Goal: Book appointment/travel/reservation: Book appointment/travel/reservation

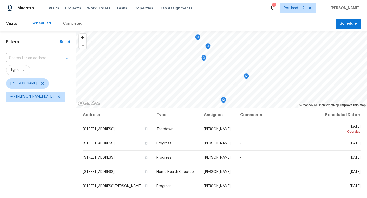
scroll to position [39, 0]
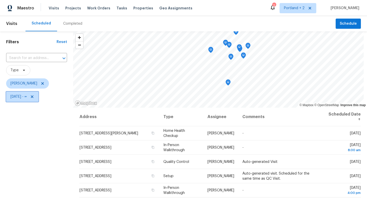
click at [34, 97] on icon at bounding box center [32, 97] width 4 height 4
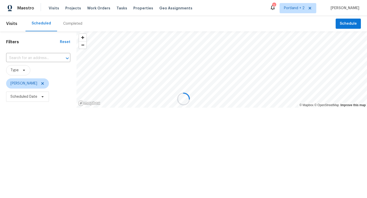
click at [42, 97] on div at bounding box center [183, 99] width 367 height 198
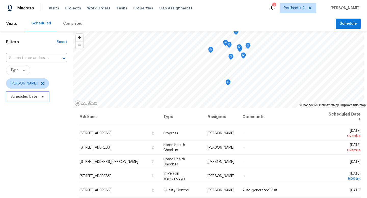
click at [42, 97] on icon at bounding box center [43, 96] width 2 height 1
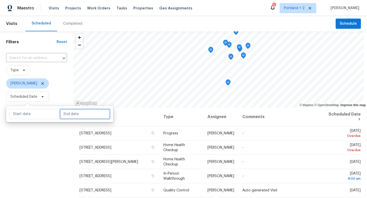
click at [68, 116] on input "text" at bounding box center [85, 114] width 50 height 10
select select "7"
select select "2025"
select select "8"
select select "2025"
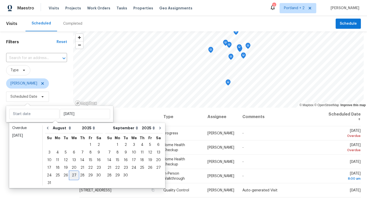
click at [72, 175] on div "27" at bounding box center [74, 175] width 8 height 7
type input "Wed, Aug 27"
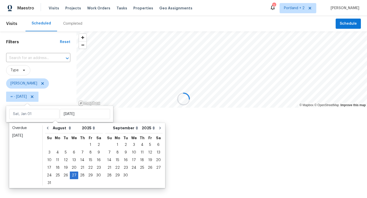
click at [66, 194] on div at bounding box center [183, 99] width 367 height 198
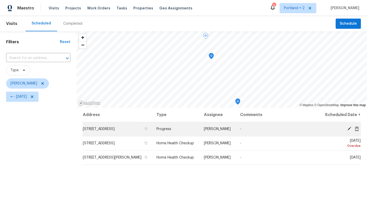
click at [350, 131] on icon at bounding box center [349, 129] width 5 height 5
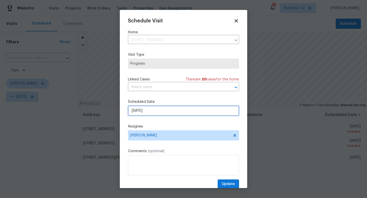
click at [160, 108] on input "[DATE]" at bounding box center [183, 111] width 111 height 10
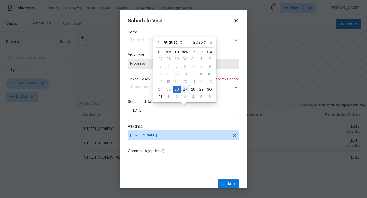
click at [184, 89] on div "27" at bounding box center [185, 89] width 8 height 7
type input "8/27/2025"
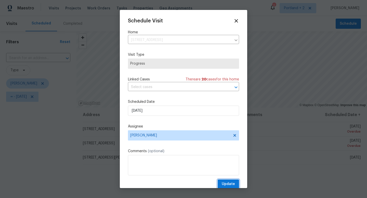
click at [232, 181] on button "Update" at bounding box center [228, 184] width 21 height 9
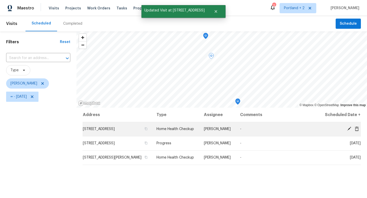
click at [349, 131] on icon at bounding box center [349, 129] width 4 height 4
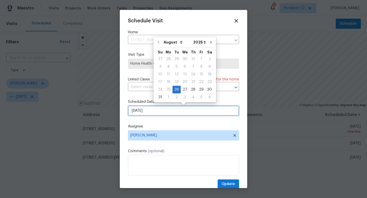
click at [167, 111] on input "8/26/2025" at bounding box center [183, 111] width 111 height 10
click at [184, 87] on div "27" at bounding box center [185, 89] width 8 height 7
type input "8/27/2025"
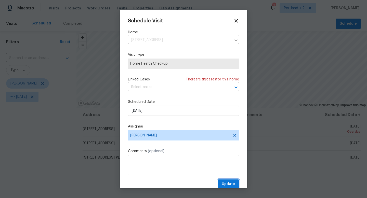
click at [230, 183] on span "Update" at bounding box center [228, 184] width 13 height 6
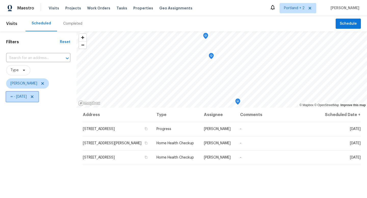
click at [33, 96] on icon at bounding box center [32, 97] width 3 height 3
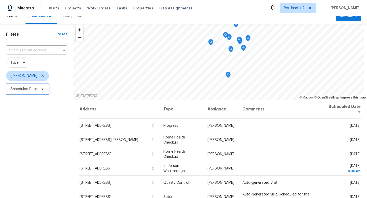
scroll to position [5, 0]
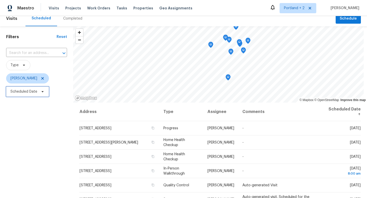
click at [37, 92] on span "Scheduled Date" at bounding box center [27, 92] width 43 height 10
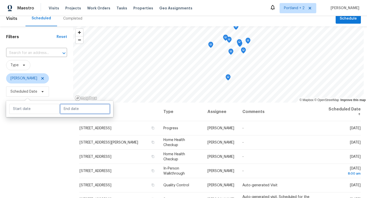
click at [74, 105] on input "text" at bounding box center [85, 109] width 50 height 10
select select "7"
select select "2025"
select select "8"
select select "2025"
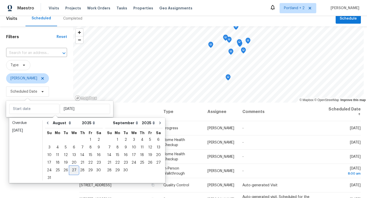
click at [72, 169] on div "27" at bounding box center [74, 170] width 8 height 7
type input "[DATE]"
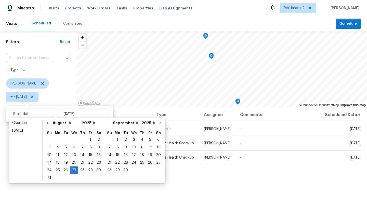
click at [66, 183] on div "Overdue Today January February March April May June July August September Octob…" at bounding box center [87, 150] width 156 height 65
type input "[DATE]"
type input "Fri, Sep 05"
type input "[DATE]"
click at [345, 21] on span "Schedule" at bounding box center [348, 24] width 17 height 6
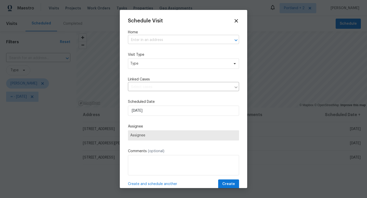
click at [191, 44] on input "text" at bounding box center [176, 40] width 97 height 8
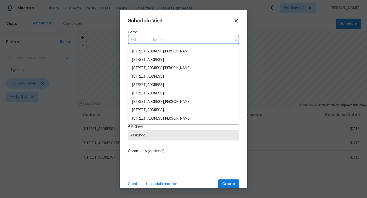
paste input "[STREET_ADDRESS]"
type input "[STREET_ADDRESS]"
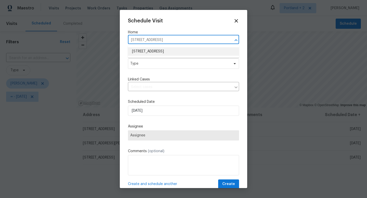
click at [185, 51] on li "[STREET_ADDRESS]" at bounding box center [183, 51] width 111 height 8
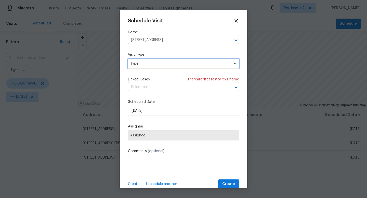
click at [178, 61] on span "Type" at bounding box center [179, 63] width 99 height 5
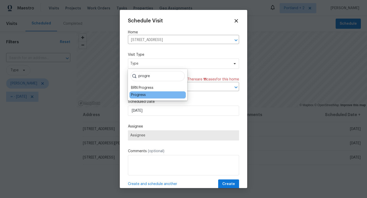
type input "progre"
click at [146, 95] on div "Progress" at bounding box center [158, 95] width 56 height 7
click at [140, 98] on div "Progress" at bounding box center [158, 95] width 56 height 7
click at [140, 97] on div "Progress" at bounding box center [138, 95] width 15 height 5
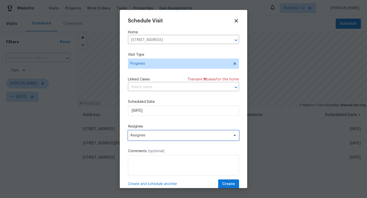
click at [146, 135] on span "Assignee" at bounding box center [180, 136] width 100 height 4
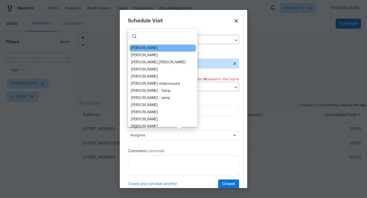
click at [161, 48] on div "[PERSON_NAME]" at bounding box center [163, 48] width 67 height 7
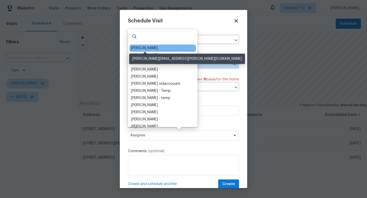
click at [155, 48] on div "[PERSON_NAME]" at bounding box center [144, 48] width 27 height 5
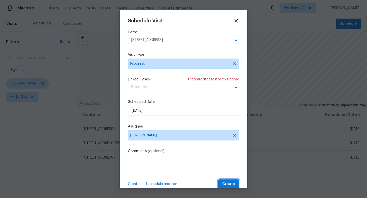
click at [226, 182] on span "Create" at bounding box center [228, 184] width 13 height 6
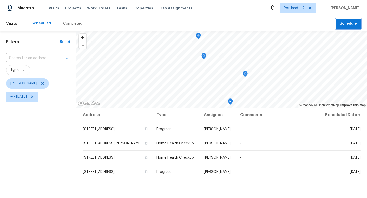
click at [356, 26] on span "Schedule" at bounding box center [348, 24] width 17 height 6
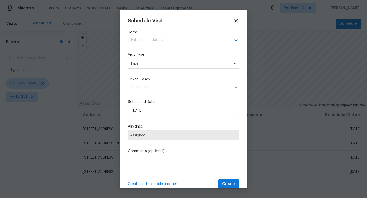
click at [179, 40] on input "text" at bounding box center [176, 40] width 97 height 8
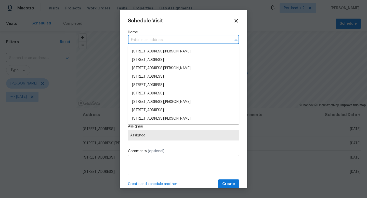
paste input "2285 Gilman Dr Oregon City OR 97045"
type input "2285 Gilman Dr Oregon City OR 97045"
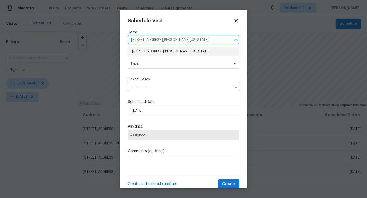
click at [173, 51] on li "[STREET_ADDRESS][PERSON_NAME][US_STATE]" at bounding box center [183, 51] width 111 height 8
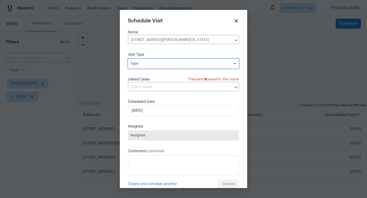
click at [167, 64] on span "Type" at bounding box center [179, 63] width 99 height 5
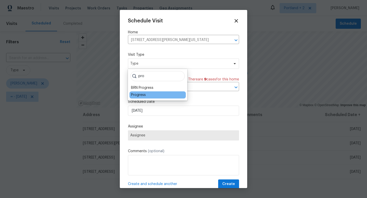
type input "pro"
click at [137, 94] on div "Progress" at bounding box center [138, 95] width 15 height 5
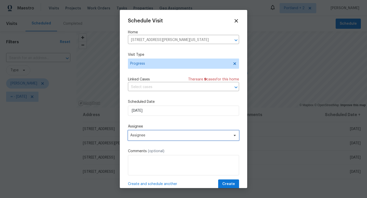
click at [152, 135] on span "Assignee" at bounding box center [180, 136] width 100 height 4
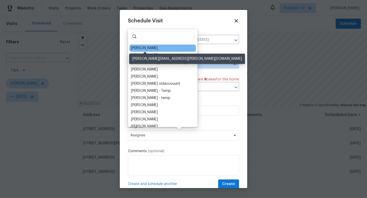
click at [158, 47] on div "[PERSON_NAME]" at bounding box center [144, 48] width 27 height 5
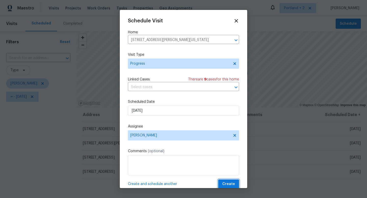
click at [226, 183] on span "Create" at bounding box center [228, 184] width 13 height 6
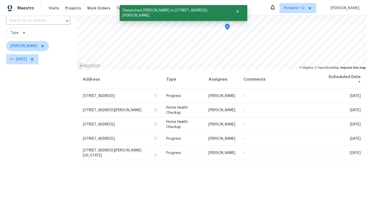
scroll to position [36, 0]
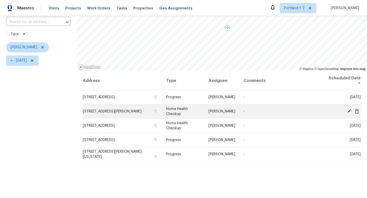
click at [85, 111] on span "[STREET_ADDRESS][PERSON_NAME]" at bounding box center [112, 112] width 59 height 4
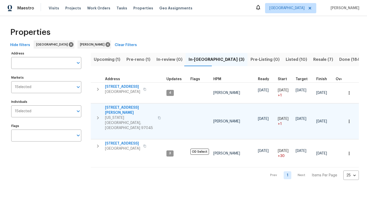
click at [158, 117] on icon "button" at bounding box center [159, 118] width 3 height 3
click at [286, 63] on span "Listed (10)" at bounding box center [296, 59] width 21 height 7
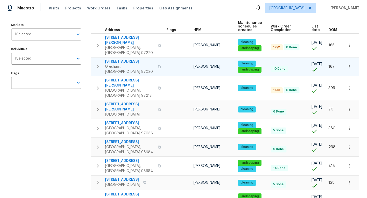
scroll to position [62, 0]
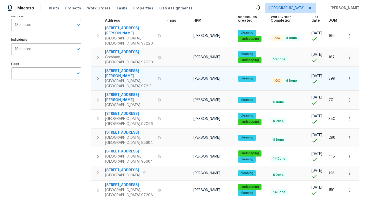
click at [158, 77] on icon "button" at bounding box center [159, 78] width 3 height 3
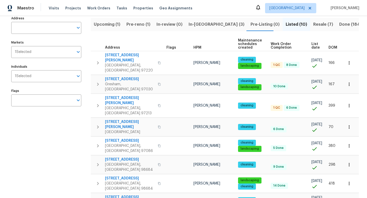
scroll to position [35, 0]
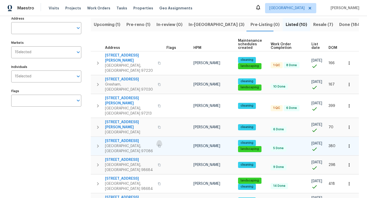
click at [158, 145] on icon "button" at bounding box center [159, 146] width 3 height 3
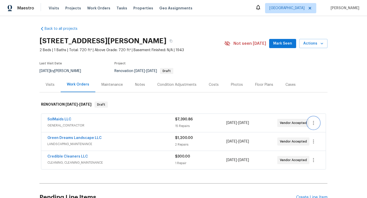
click at [315, 125] on icon "button" at bounding box center [314, 123] width 6 height 6
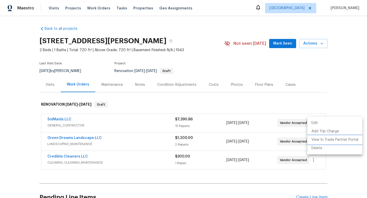
click at [320, 140] on li "View In Trade Partner Portal" at bounding box center [335, 140] width 55 height 8
click at [321, 142] on li "View In Trade Partner Portal" at bounding box center [335, 140] width 55 height 8
click at [259, 96] on div at bounding box center [183, 99] width 367 height 198
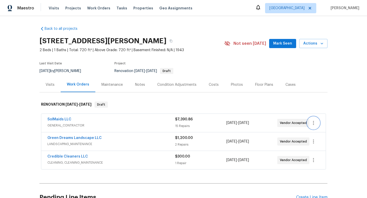
click at [315, 121] on icon "button" at bounding box center [314, 123] width 6 height 6
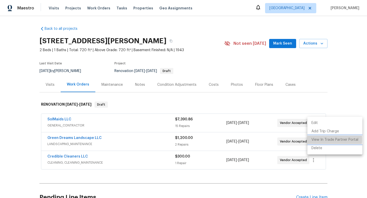
click at [322, 140] on li "View In Trade Partner Portal" at bounding box center [335, 140] width 55 height 8
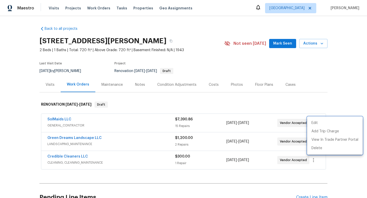
click at [72, 8] on div at bounding box center [183, 99] width 367 height 198
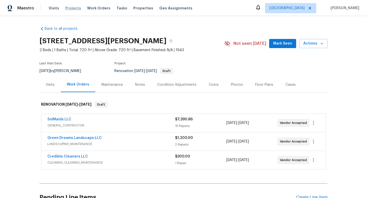
click at [72, 8] on span "Projects" at bounding box center [73, 8] width 16 height 5
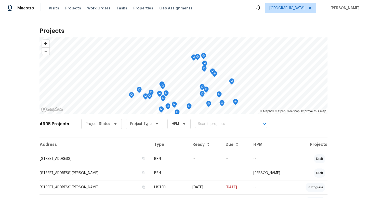
click at [212, 121] on input "text" at bounding box center [224, 124] width 58 height 8
type input "[PERSON_NAME]"
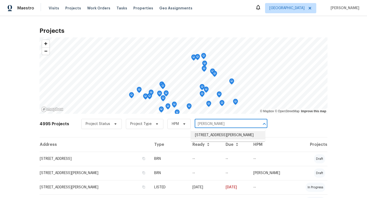
click at [208, 137] on li "668 McVey Ave Unit 83, Lake Oswego, OR 97034" at bounding box center [228, 135] width 74 height 8
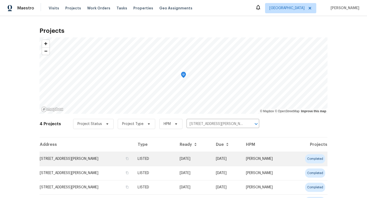
click at [57, 160] on td "668 McVey Ave Unit 83, Lake Oswego, OR 97034" at bounding box center [87, 159] width 94 height 14
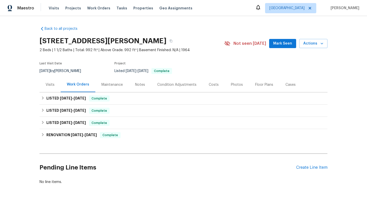
click at [47, 85] on div "Visits" at bounding box center [50, 84] width 9 height 5
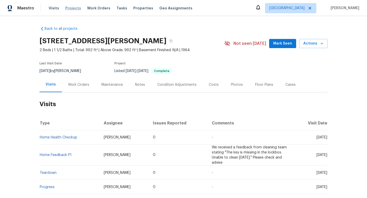
click at [74, 9] on span "Projects" at bounding box center [73, 8] width 16 height 5
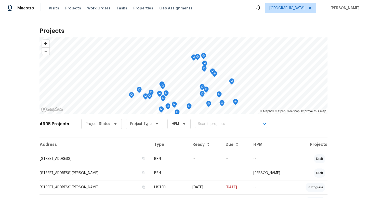
click at [204, 123] on input "text" at bounding box center [224, 124] width 58 height 8
type input "sumner"
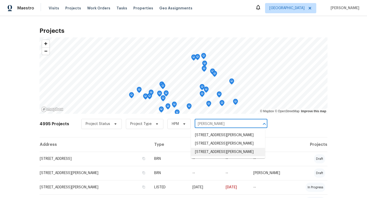
click at [214, 155] on li "5906 NE Sumner St, Portland, OR 97218" at bounding box center [228, 152] width 74 height 8
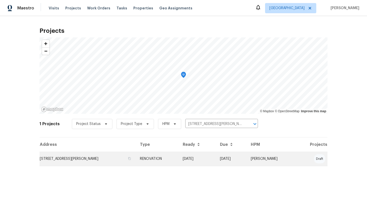
click at [95, 164] on td "5906 NE Sumner St, Portland, OR 97218" at bounding box center [88, 159] width 96 height 14
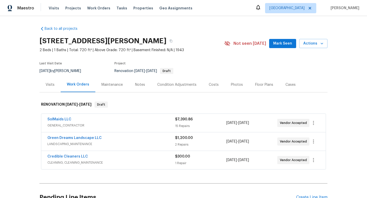
click at [139, 84] on div "Notes" at bounding box center [140, 84] width 10 height 5
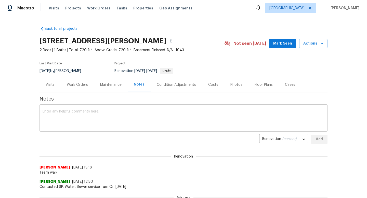
click at [129, 116] on textarea at bounding box center [184, 119] width 282 height 18
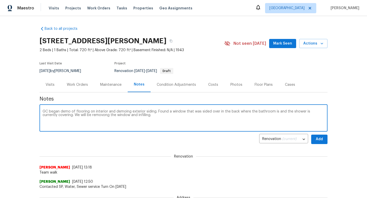
click at [89, 116] on textarea "GC began demo of flooring on interior and demoing exterior siding. Found a wind…" at bounding box center [184, 119] width 282 height 18
click at [151, 117] on textarea "GC began demo of flooring on interior and demoing exterior siding. Found a wind…" at bounding box center [184, 119] width 282 height 18
click at [225, 115] on textarea "GC began demo of flooring on interior and demoing exterior siding. Found a wind…" at bounding box center [184, 119] width 282 height 18
type textarea "GC began demo of flooring on interior and demoing exterior siding. Found a wind…"
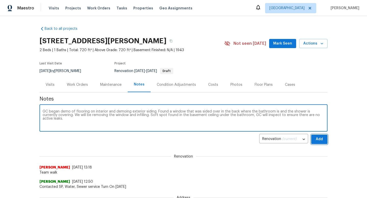
click at [320, 140] on span "Add" at bounding box center [320, 139] width 8 height 6
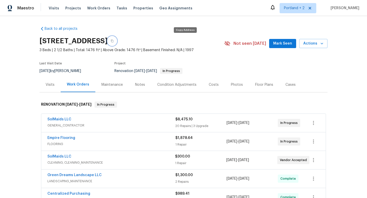
click at [114, 41] on icon "button" at bounding box center [112, 41] width 3 height 3
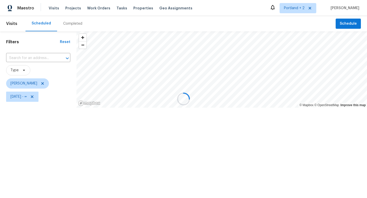
click at [41, 97] on div at bounding box center [183, 99] width 367 height 198
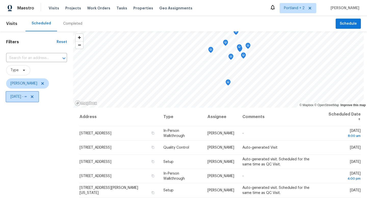
click at [34, 97] on icon at bounding box center [32, 97] width 4 height 4
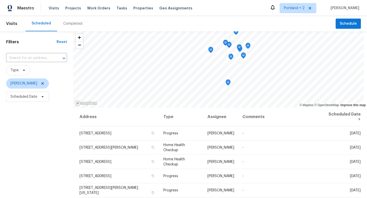
click at [45, 102] on span "Scheduled Date" at bounding box center [36, 96] width 61 height 13
click at [43, 100] on span "Scheduled Date" at bounding box center [27, 97] width 43 height 10
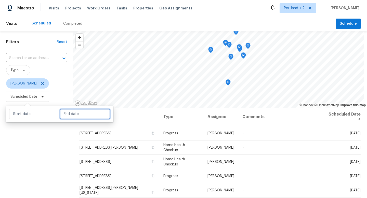
click at [68, 116] on input "text" at bounding box center [85, 114] width 50 height 10
select select "7"
select select "2025"
select select "8"
select select "2025"
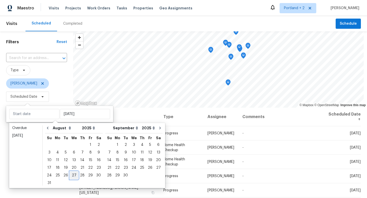
click at [73, 174] on div "27" at bounding box center [74, 175] width 8 height 7
type input "[DATE]"
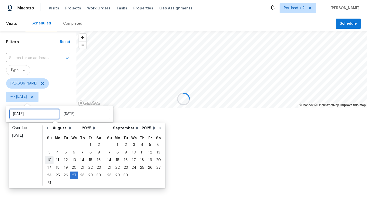
type input "[DATE]"
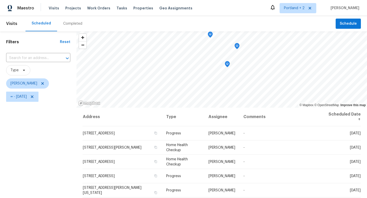
click at [62, 75] on span "Type" at bounding box center [38, 70] width 64 height 10
click at [351, 24] on span "Schedule" at bounding box center [348, 24] width 17 height 6
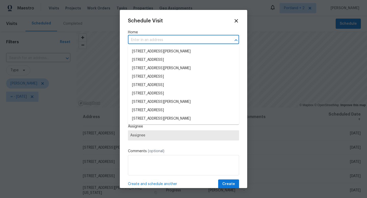
click at [193, 41] on input "text" at bounding box center [176, 40] width 97 height 8
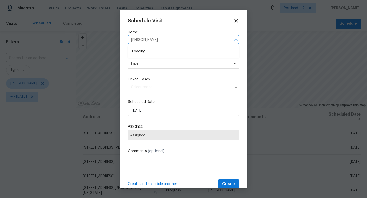
type input "[PERSON_NAME]"
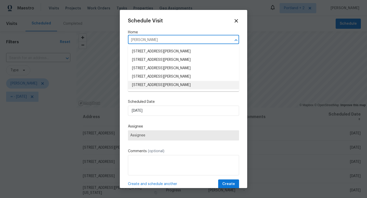
click at [178, 84] on li "[STREET_ADDRESS][PERSON_NAME]" at bounding box center [183, 85] width 111 height 8
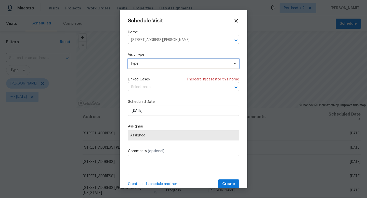
click at [168, 65] on span "Type" at bounding box center [179, 63] width 99 height 5
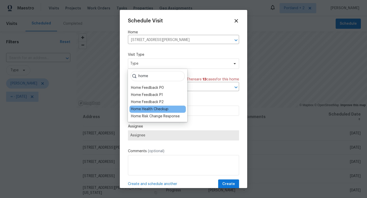
type input "home"
click at [150, 110] on div "Home Health Checkup" at bounding box center [149, 109] width 37 height 5
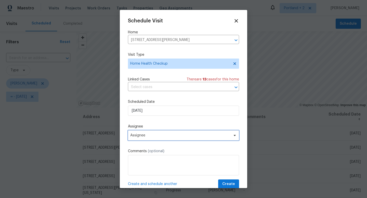
click at [148, 139] on span "Assignee" at bounding box center [183, 136] width 111 height 10
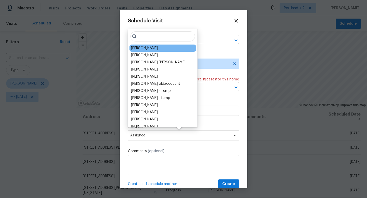
click at [154, 48] on div "[PERSON_NAME]" at bounding box center [144, 48] width 27 height 5
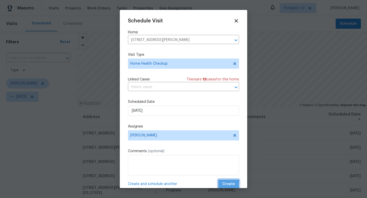
click at [225, 185] on span "Create" at bounding box center [228, 184] width 13 height 6
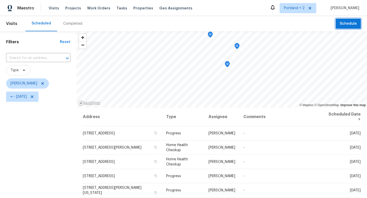
click at [352, 26] on span "Schedule" at bounding box center [348, 24] width 17 height 6
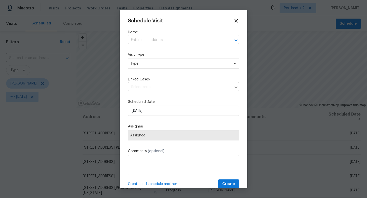
click at [162, 42] on input "text" at bounding box center [176, 40] width 97 height 8
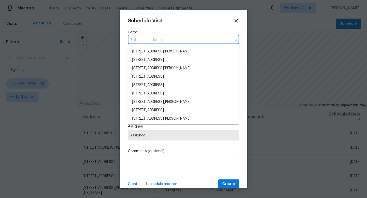
paste input "[STREET_ADDRESS][PERSON_NAME]"
type input "[STREET_ADDRESS][PERSON_NAME]"
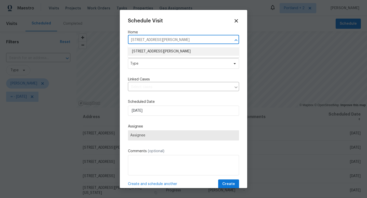
click at [158, 51] on li "[STREET_ADDRESS][PERSON_NAME]" at bounding box center [183, 51] width 111 height 8
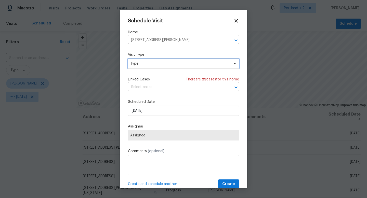
click at [155, 61] on span "Type" at bounding box center [179, 63] width 99 height 5
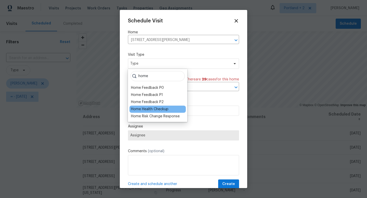
type input "home"
click at [151, 107] on div "Home Health Checkup" at bounding box center [149, 109] width 37 height 5
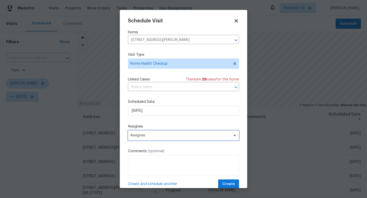
click at [179, 132] on span "Assignee" at bounding box center [183, 136] width 111 height 10
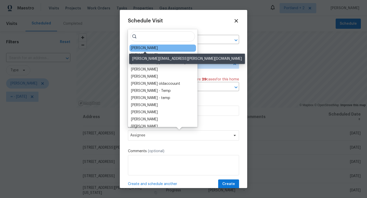
click at [148, 49] on div "[PERSON_NAME]" at bounding box center [144, 48] width 27 height 5
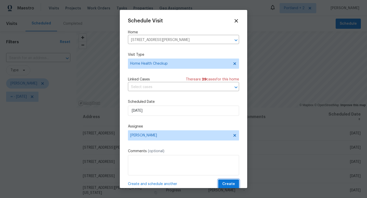
click at [231, 184] on span "Create" at bounding box center [228, 184] width 13 height 6
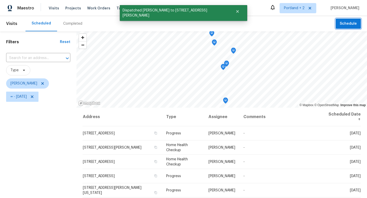
click at [226, 65] on icon "Map marker" at bounding box center [226, 64] width 5 height 6
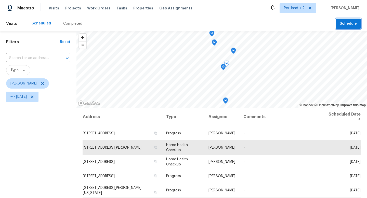
click at [223, 68] on icon "Map marker" at bounding box center [223, 67] width 5 height 6
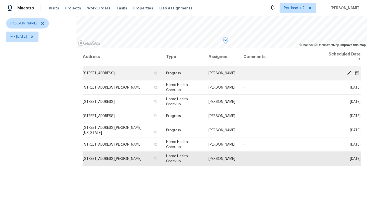
scroll to position [62, 0]
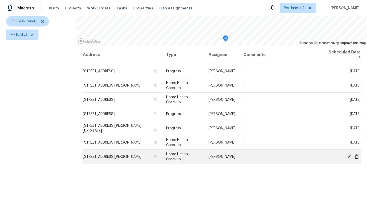
click at [356, 157] on icon at bounding box center [357, 156] width 4 height 5
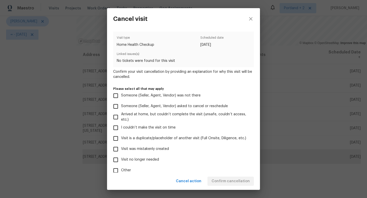
click at [145, 149] on span "Visit was mistakenly created" at bounding box center [145, 149] width 48 height 5
click at [121, 149] on input "Visit was mistakenly created" at bounding box center [115, 149] width 11 height 11
checkbox input "true"
click at [241, 182] on span "Confirm cancellation" at bounding box center [231, 182] width 38 height 6
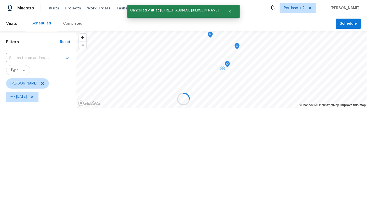
scroll to position [0, 0]
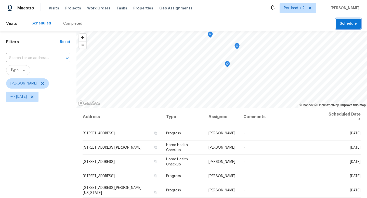
click at [347, 23] on span "Schedule" at bounding box center [348, 24] width 17 height 6
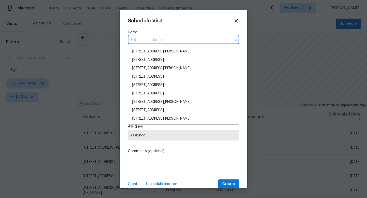
click at [184, 40] on input "text" at bounding box center [176, 40] width 97 height 8
paste input "[STREET_ADDRESS]"
type input "[STREET_ADDRESS]"
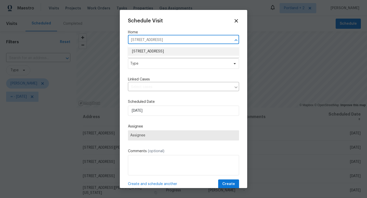
click at [177, 51] on li "[STREET_ADDRESS]" at bounding box center [183, 51] width 111 height 8
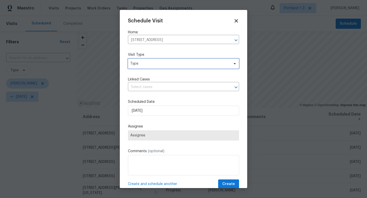
click at [166, 64] on span "Type" at bounding box center [179, 63] width 99 height 5
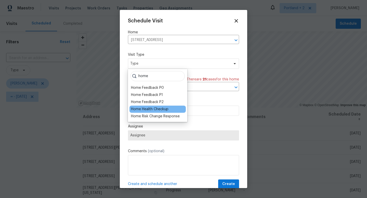
type input "home"
click at [160, 109] on div "Home Health Checkup" at bounding box center [149, 109] width 37 height 5
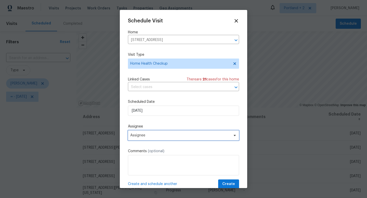
click at [158, 133] on span "Assignee" at bounding box center [183, 136] width 111 height 10
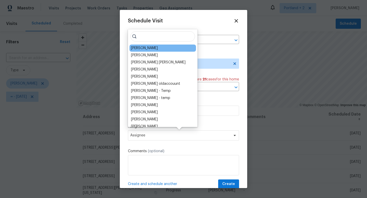
click at [163, 49] on div "[PERSON_NAME]" at bounding box center [163, 48] width 67 height 7
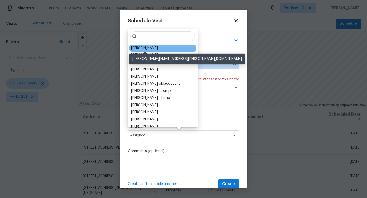
click at [155, 49] on div "[PERSON_NAME]" at bounding box center [144, 48] width 27 height 5
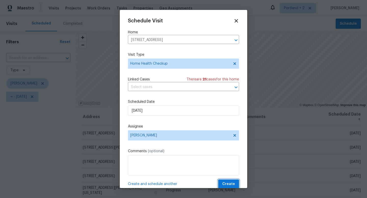
click at [229, 185] on span "Create" at bounding box center [228, 184] width 13 height 6
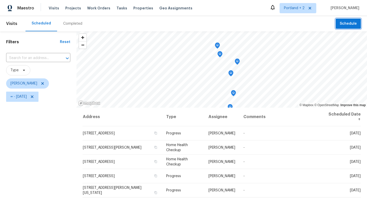
click at [231, 73] on icon "Map marker" at bounding box center [231, 73] width 1 height 1
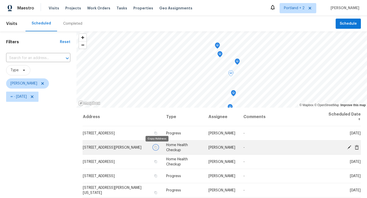
click at [156, 147] on icon "button" at bounding box center [156, 147] width 3 height 3
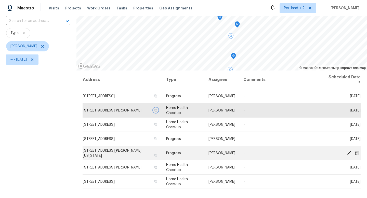
scroll to position [39, 0]
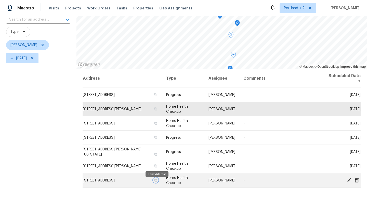
click at [157, 182] on icon "button" at bounding box center [155, 180] width 3 height 3
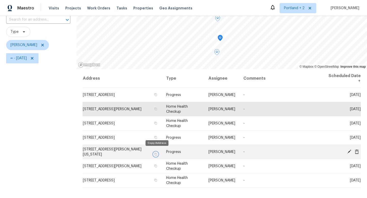
click at [157, 153] on icon "button" at bounding box center [155, 154] width 3 height 3
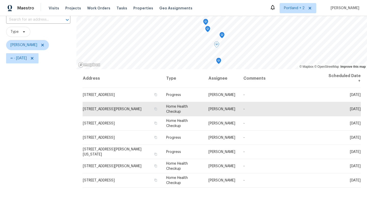
click at [44, 127] on div "Filters Reset ​ Type [PERSON_NAME] ∞ - [DATE]" at bounding box center [38, 110] width 77 height 235
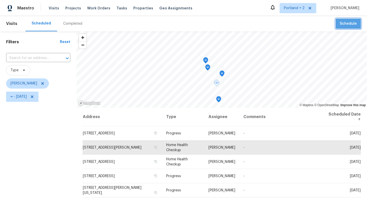
click at [355, 19] on button "Schedule" at bounding box center [348, 24] width 25 height 10
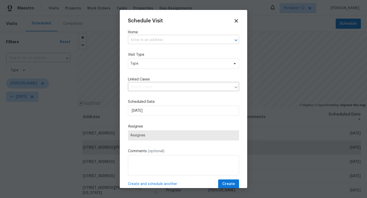
click at [159, 41] on input "text" at bounding box center [176, 40] width 97 height 8
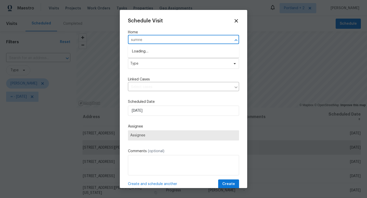
type input "[PERSON_NAME]"
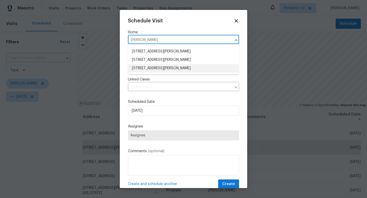
click at [160, 67] on li "[STREET_ADDRESS][PERSON_NAME]" at bounding box center [183, 68] width 111 height 8
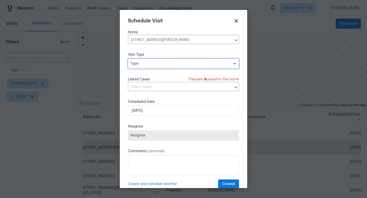
click at [160, 67] on span "Type" at bounding box center [183, 64] width 111 height 10
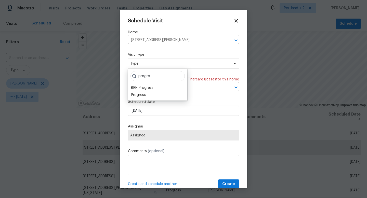
type input "progres"
click at [175, 76] on input "progres" at bounding box center [158, 76] width 54 height 10
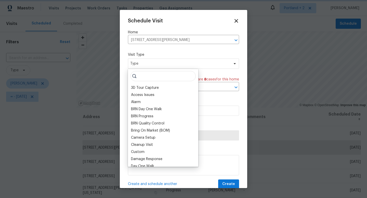
click at [236, 20] on icon at bounding box center [236, 21] width 6 height 6
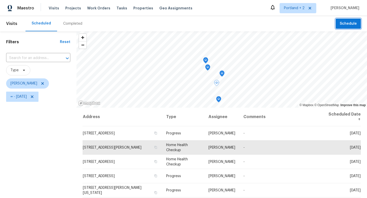
click at [209, 70] on icon "Map marker" at bounding box center [208, 68] width 5 height 6
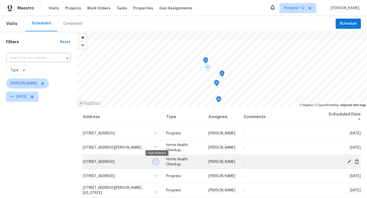
click at [157, 162] on icon "button" at bounding box center [155, 161] width 3 height 3
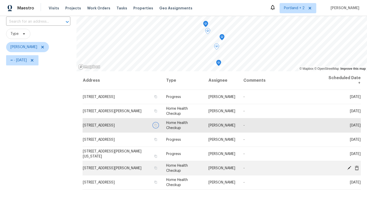
scroll to position [35, 0]
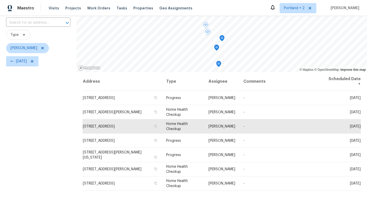
click at [41, 106] on div "Filters Reset ​ Type [PERSON_NAME] ∞ - [DATE]" at bounding box center [38, 113] width 77 height 235
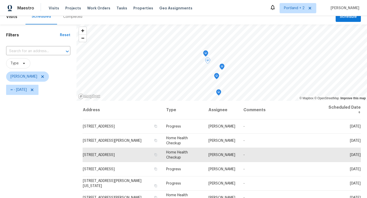
scroll to position [0, 0]
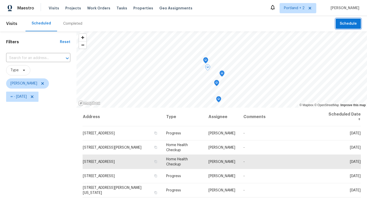
click at [349, 22] on span "Schedule" at bounding box center [348, 24] width 17 height 6
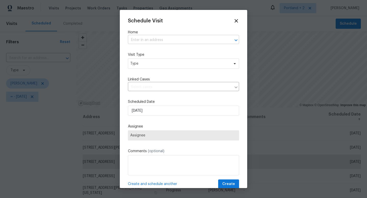
click at [184, 39] on input "text" at bounding box center [176, 40] width 97 height 8
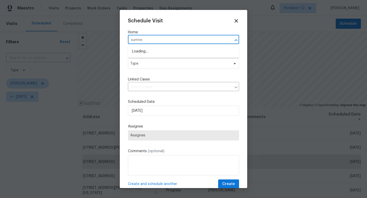
type input "[PERSON_NAME]"
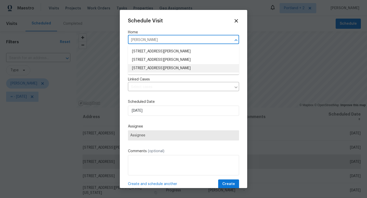
click at [176, 68] on li "[STREET_ADDRESS][PERSON_NAME]" at bounding box center [183, 68] width 111 height 8
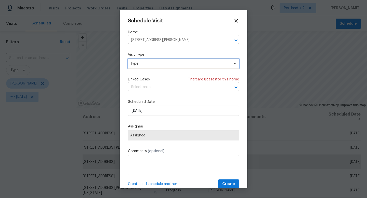
click at [169, 67] on span "Type" at bounding box center [183, 64] width 111 height 10
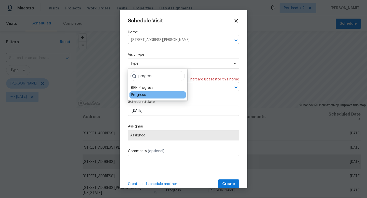
type input "progress"
click at [144, 94] on div "Progress" at bounding box center [138, 95] width 15 height 5
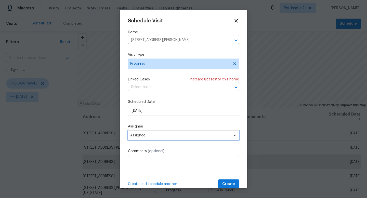
click at [150, 135] on span "Assignee" at bounding box center [180, 136] width 100 height 4
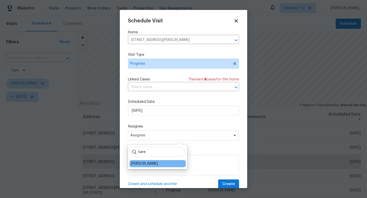
type input "kare"
click at [142, 165] on div "[PERSON_NAME]" at bounding box center [144, 163] width 27 height 5
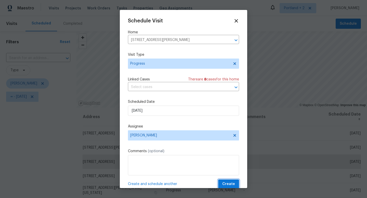
click at [228, 184] on span "Create" at bounding box center [228, 184] width 13 height 6
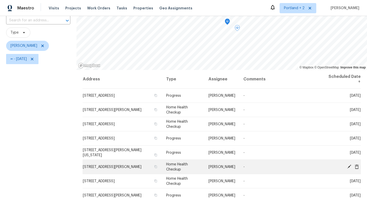
scroll to position [68, 0]
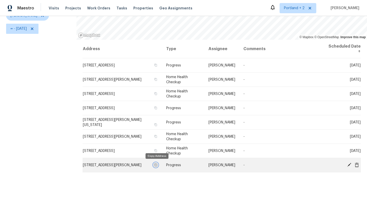
click at [156, 165] on icon "button" at bounding box center [155, 165] width 3 height 3
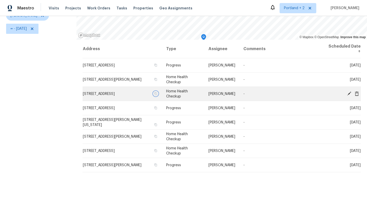
click at [157, 94] on icon "button" at bounding box center [156, 93] width 3 height 3
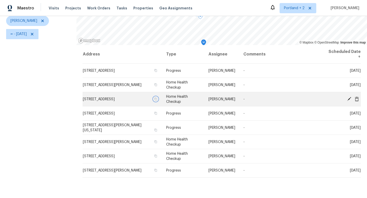
scroll to position [67, 0]
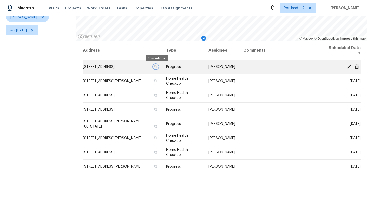
click at [157, 66] on icon "button" at bounding box center [156, 66] width 3 height 3
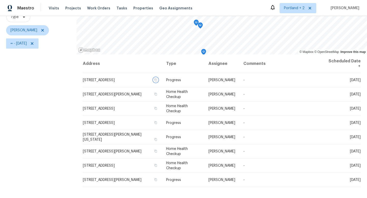
scroll to position [51, 0]
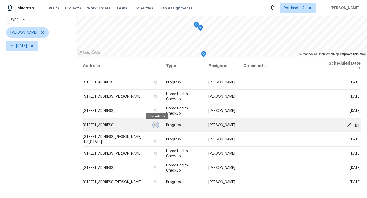
click at [157, 125] on icon "button" at bounding box center [156, 125] width 3 height 3
